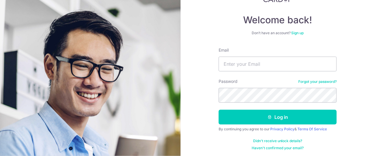
scroll to position [48, 0]
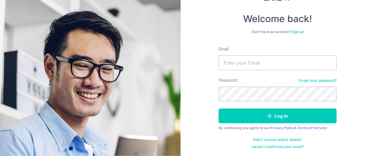
click at [276, 53] on div "Email" at bounding box center [278, 58] width 118 height 24
drag, startPoint x: 278, startPoint y: 56, endPoint x: 279, endPoint y: 60, distance: 3.7
click at [278, 56] on input "Email" at bounding box center [278, 63] width 118 height 15
click at [279, 61] on input "Email" at bounding box center [278, 63] width 118 height 15
type input "[EMAIL_ADDRESS][DOMAIN_NAME]"
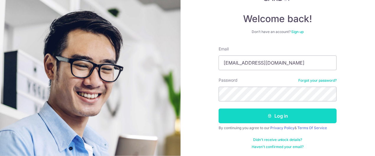
click at [284, 112] on button "Log in" at bounding box center [278, 116] width 118 height 15
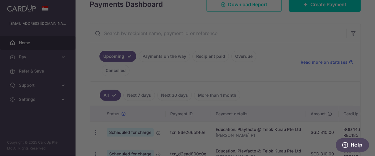
scroll to position [95, 0]
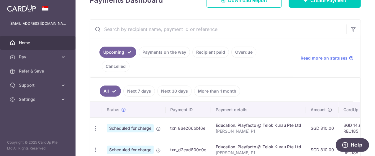
click at [130, 61] on link "Cancelled" at bounding box center [116, 66] width 28 height 11
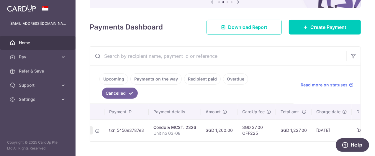
scroll to position [0, 0]
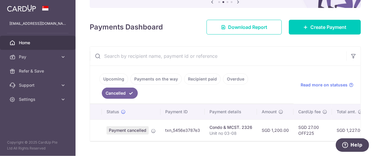
click at [230, 78] on link "Overdue" at bounding box center [235, 79] width 25 height 11
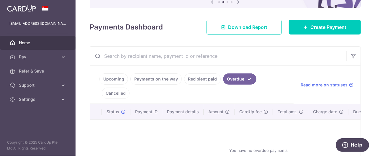
click at [201, 80] on link "Recipient paid" at bounding box center [202, 79] width 37 height 11
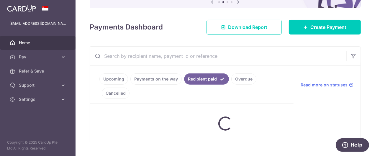
click at [168, 82] on ul "Upcoming Payments on the way Recipient paid Overdue Cancelled" at bounding box center [192, 85] width 204 height 38
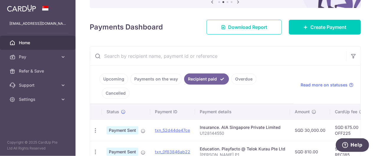
click at [113, 80] on link "Upcoming" at bounding box center [114, 79] width 29 height 11
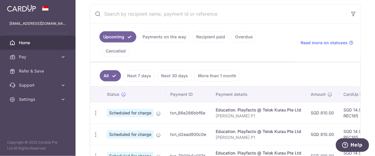
scroll to position [115, 0]
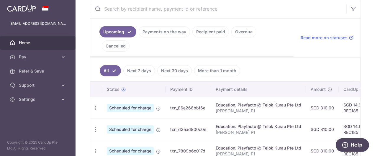
click at [164, 33] on link "Payments on the way" at bounding box center [164, 31] width 51 height 11
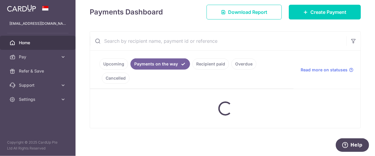
scroll to position [108, 0]
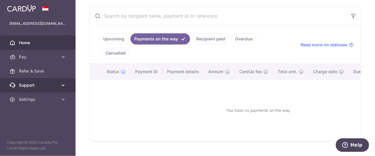
click at [55, 86] on span "Support" at bounding box center [38, 85] width 39 height 6
click at [60, 87] on icon at bounding box center [63, 85] width 6 height 6
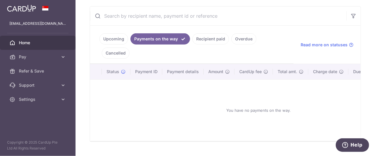
click at [130, 48] on link "Cancelled" at bounding box center [116, 53] width 28 height 11
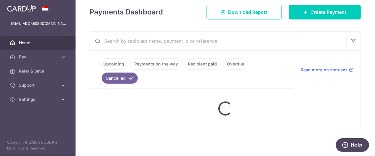
scroll to position [68, 0]
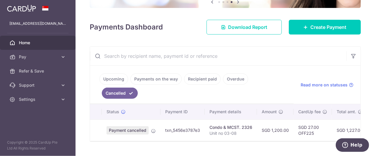
click at [266, 35] on div "× Pause Schedule Pause all future payments in this series Pause just this one p…" at bounding box center [226, 78] width 300 height 156
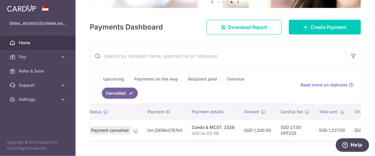
scroll to position [0, 0]
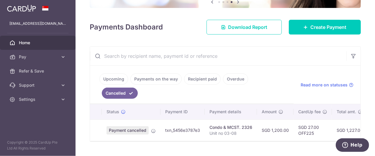
click at [233, 79] on link "Overdue" at bounding box center [235, 79] width 25 height 11
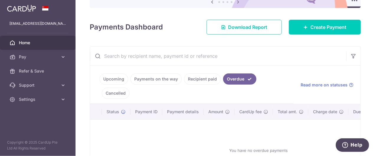
click at [204, 81] on link "Recipient paid" at bounding box center [202, 79] width 37 height 11
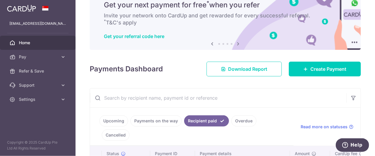
scroll to position [47, 0]
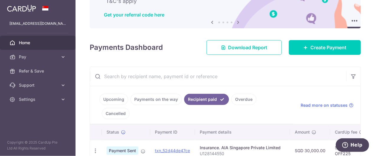
click at [158, 99] on link "Payments on the way" at bounding box center [156, 99] width 51 height 11
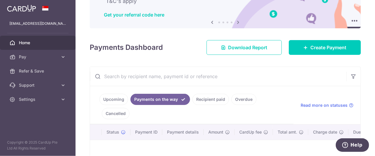
click at [115, 101] on link "Upcoming" at bounding box center [114, 99] width 29 height 11
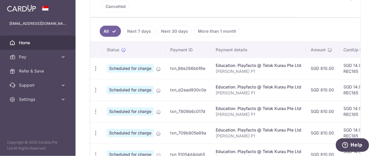
scroll to position [178, 0]
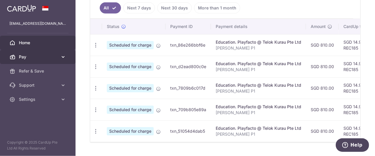
click at [63, 57] on icon at bounding box center [63, 57] width 6 height 6
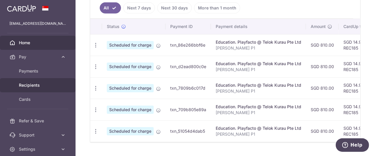
click at [37, 90] on link "Recipients" at bounding box center [38, 85] width 76 height 14
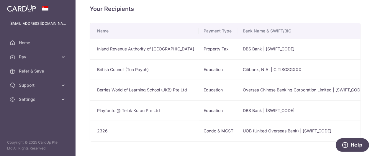
scroll to position [29, 0]
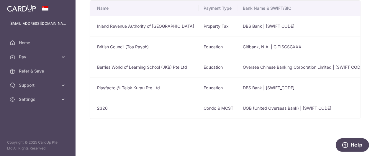
click at [157, 108] on td "2326" at bounding box center [144, 108] width 109 height 21
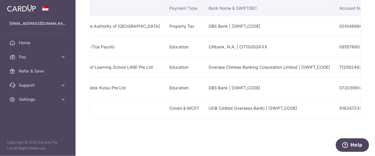
scroll to position [0, 0]
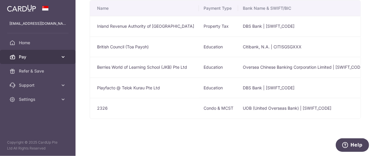
click at [64, 56] on icon at bounding box center [63, 57] width 6 height 6
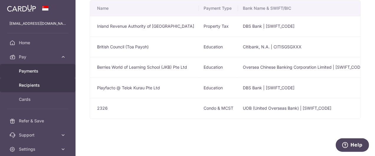
click at [32, 73] on span "Payments" at bounding box center [38, 71] width 39 height 6
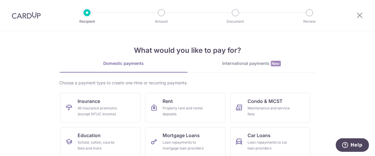
click at [21, 15] on img at bounding box center [26, 15] width 29 height 7
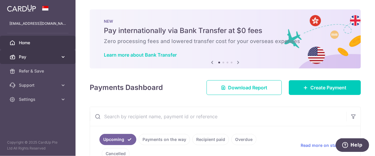
click at [64, 56] on icon at bounding box center [63, 57] width 6 height 6
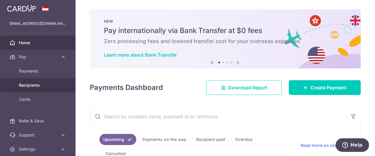
click at [36, 87] on span "Recipients" at bounding box center [38, 85] width 39 height 6
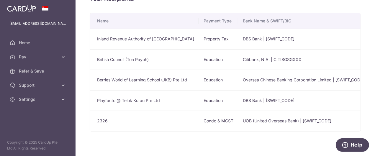
scroll to position [29, 0]
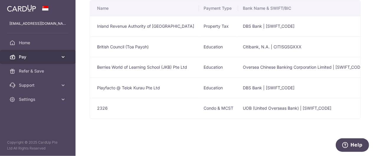
click at [63, 56] on icon at bounding box center [63, 57] width 6 height 6
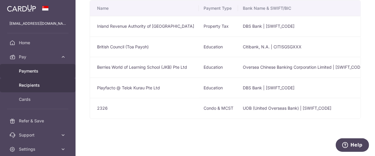
click at [31, 70] on span "Payments" at bounding box center [38, 71] width 39 height 6
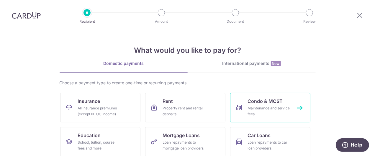
click at [293, 109] on link "Condo & MCST Maintenance and service fees" at bounding box center [270, 108] width 80 height 30
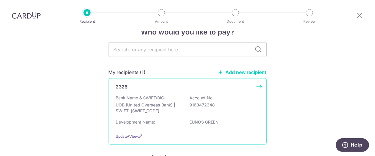
scroll to position [24, 0]
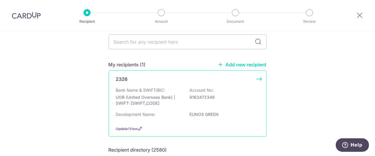
click at [239, 97] on p "9163472348" at bounding box center [223, 98] width 66 height 6
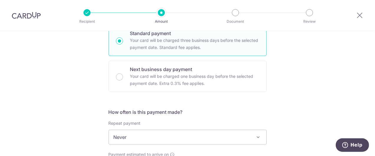
scroll to position [165, 0]
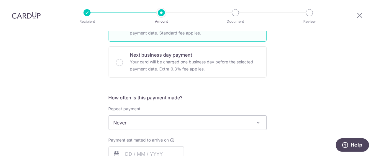
click at [245, 125] on span "Never" at bounding box center [188, 123] width 158 height 14
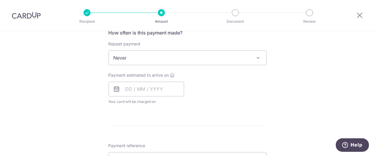
scroll to position [236, 0]
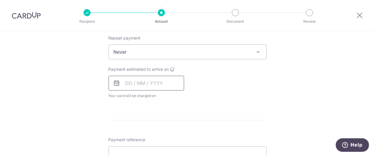
click at [168, 86] on input "text" at bounding box center [147, 83] width 76 height 15
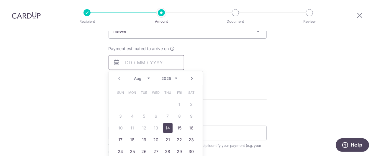
scroll to position [284, 0]
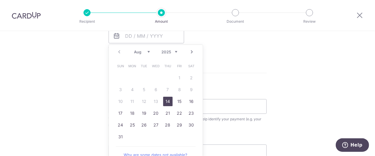
click at [165, 100] on link "14" at bounding box center [167, 101] width 9 height 9
type input "[DATE]"
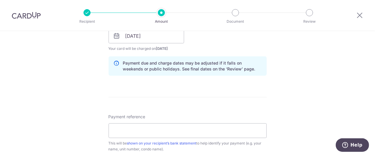
click at [317, 80] on div "Tell us more about your payment Enter payment amount SGD Select Card Select opt…" at bounding box center [187, 26] width 375 height 559
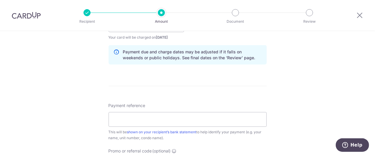
scroll to position [331, 0]
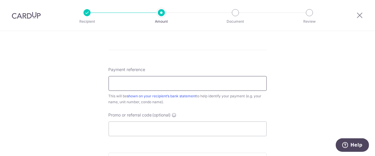
click at [246, 82] on input "Payment reference" at bounding box center [188, 83] width 158 height 15
type input "03-08"
drag, startPoint x: 302, startPoint y: 82, endPoint x: 311, endPoint y: 86, distance: 10.3
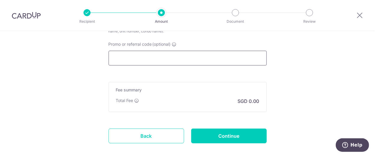
click at [239, 51] on input "Promo or referral code (optional)" at bounding box center [188, 58] width 158 height 15
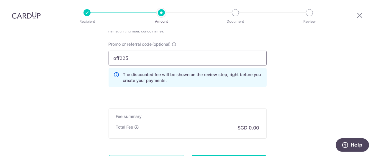
type input "off225"
drag, startPoint x: 291, startPoint y: 96, endPoint x: 301, endPoint y: 110, distance: 17.4
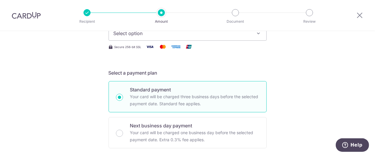
scroll to position [0, 0]
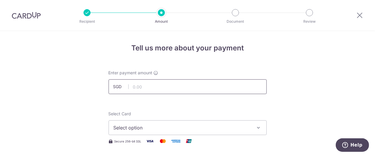
click at [177, 92] on input "text" at bounding box center [188, 86] width 158 height 15
type input "1,200.00"
drag, startPoint x: 315, startPoint y: 75, endPoint x: 314, endPoint y: 83, distance: 7.8
click at [259, 133] on button "Select option" at bounding box center [188, 128] width 158 height 15
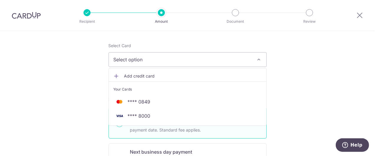
scroll to position [71, 0]
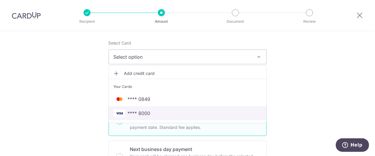
click at [147, 113] on span "**** 8000" at bounding box center [139, 113] width 23 height 7
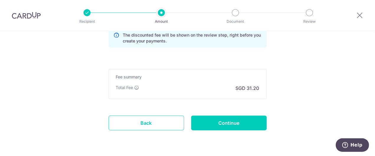
scroll to position [449, 0]
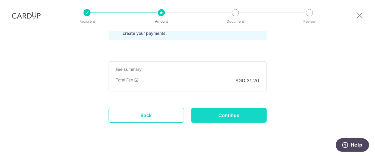
click at [229, 112] on input "Continue" at bounding box center [229, 115] width 76 height 15
type input "Create Schedule"
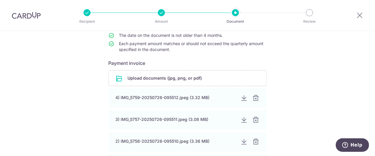
scroll to position [94, 0]
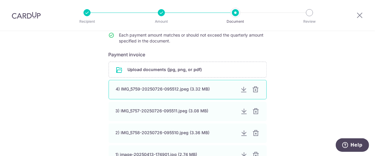
click at [190, 91] on div "4) IMG_5759-20250726-095512.jpeg (3.32 MB)" at bounding box center [176, 89] width 120 height 6
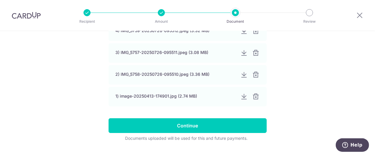
scroll to position [165, 0]
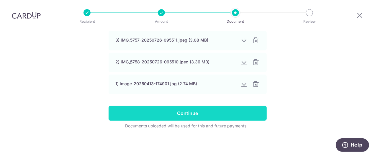
click at [212, 110] on input "Continue" at bounding box center [188, 113] width 158 height 15
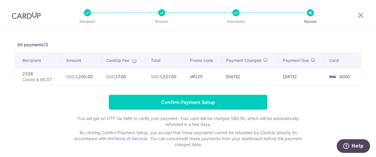
scroll to position [24, 0]
